Goal: Information Seeking & Learning: Learn about a topic

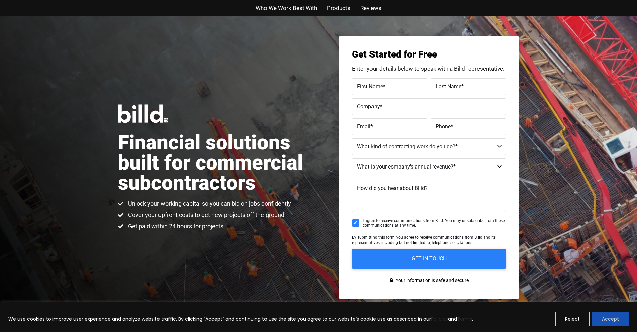
click at [609, 318] on button "Accept" at bounding box center [610, 319] width 36 height 15
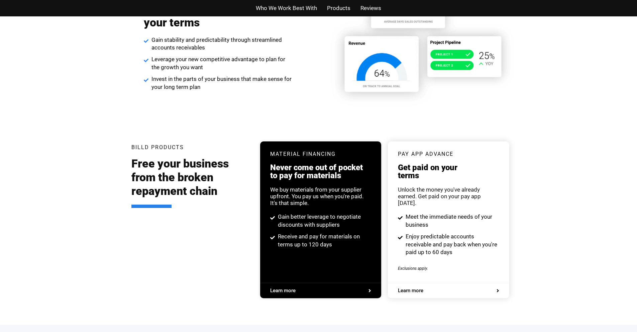
scroll to position [1170, 0]
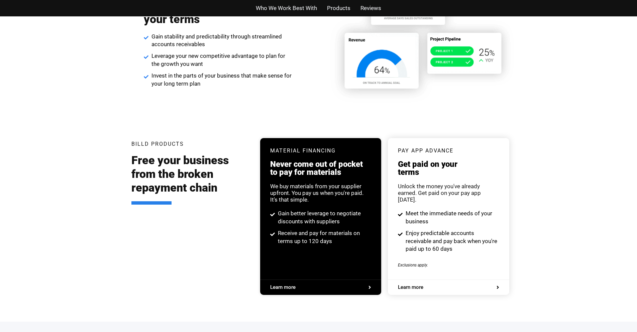
click at [349, 255] on div "Material Financing Never come out of pocket to pay for materials We buy materia…" at bounding box center [320, 196] width 121 height 117
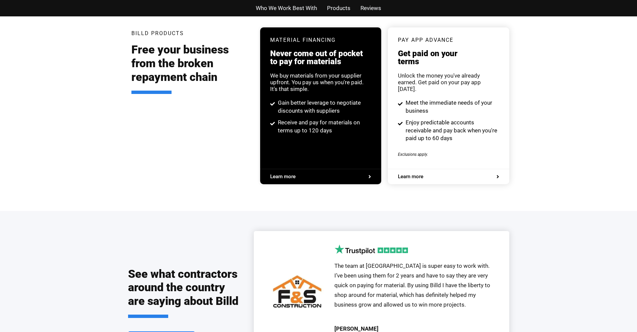
scroll to position [1282, 0]
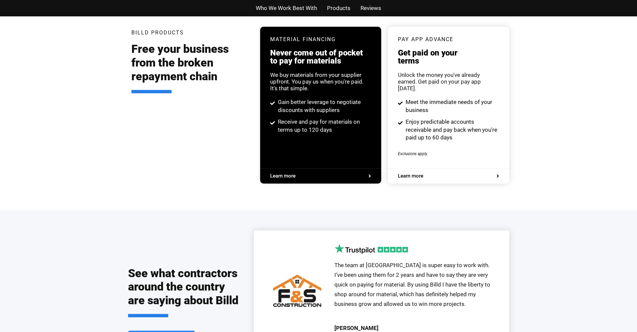
click at [300, 174] on span "Learn more" at bounding box center [320, 176] width 101 height 5
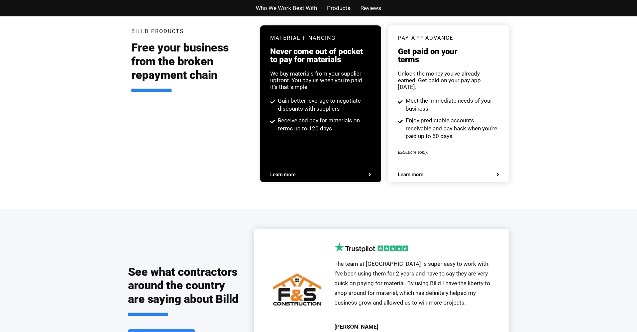
scroll to position [1282, 0]
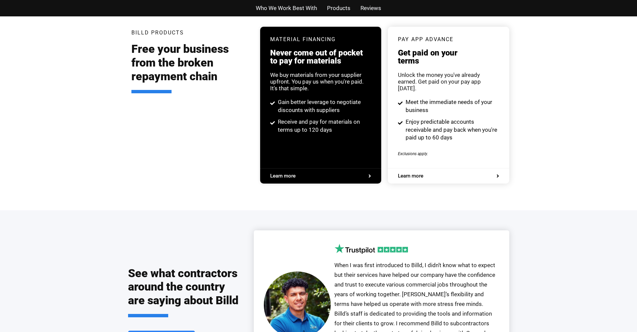
click at [319, 174] on span "Learn more" at bounding box center [320, 176] width 101 height 5
